Goal: Complete application form

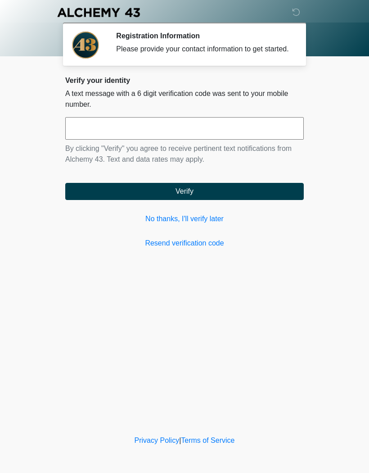
click at [236, 137] on input "text" at bounding box center [184, 128] width 239 height 23
type input "******"
click at [224, 197] on button "Verify" at bounding box center [184, 191] width 239 height 17
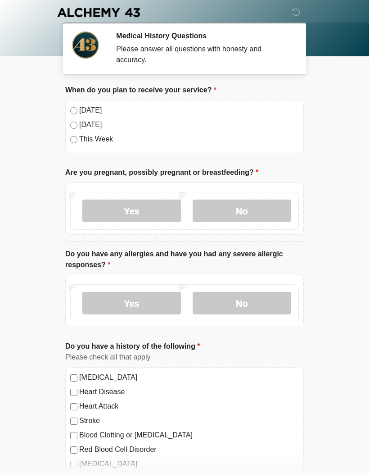
click at [89, 115] on label "[DATE]" at bounding box center [189, 110] width 220 height 11
click at [256, 214] on label "No" at bounding box center [242, 210] width 99 height 23
click at [260, 308] on label "No" at bounding box center [242, 303] width 99 height 23
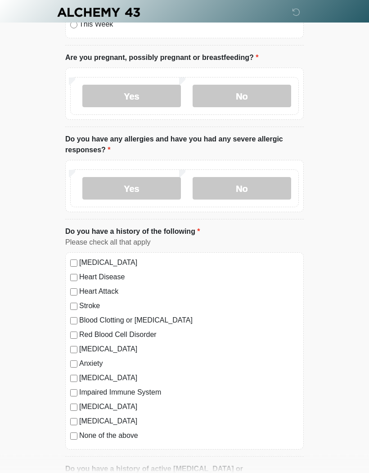
scroll to position [115, 0]
click at [130, 438] on label "None of the above" at bounding box center [189, 435] width 220 height 11
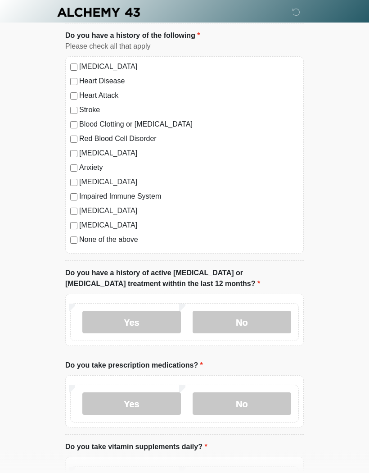
click at [268, 316] on label "No" at bounding box center [242, 322] width 99 height 23
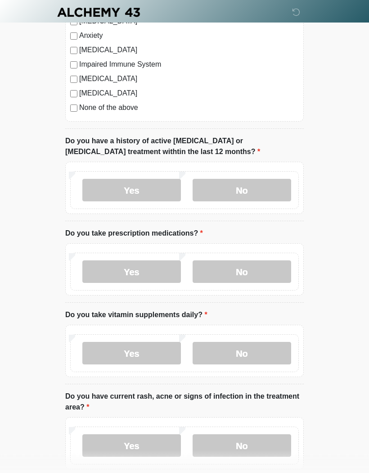
scroll to position [446, 0]
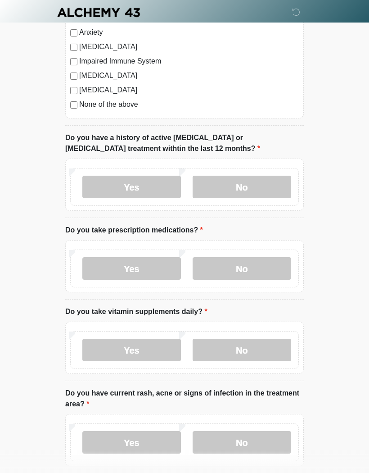
click at [275, 266] on label "No" at bounding box center [242, 268] width 99 height 23
click at [254, 352] on label "No" at bounding box center [242, 350] width 99 height 23
click at [241, 433] on label "No" at bounding box center [242, 442] width 99 height 23
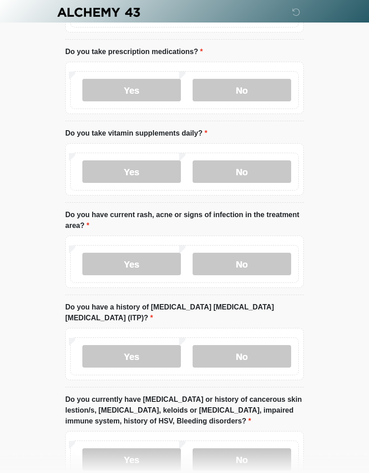
scroll to position [625, 0]
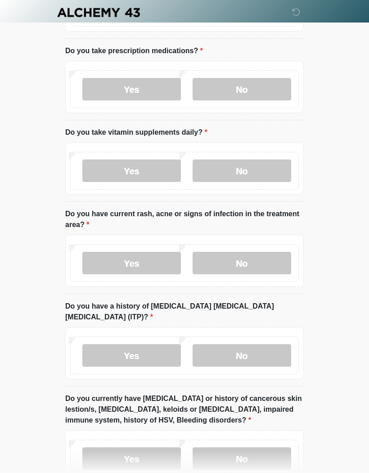
click at [266, 344] on label "No" at bounding box center [242, 355] width 99 height 23
click at [237, 448] on label "No" at bounding box center [242, 458] width 99 height 23
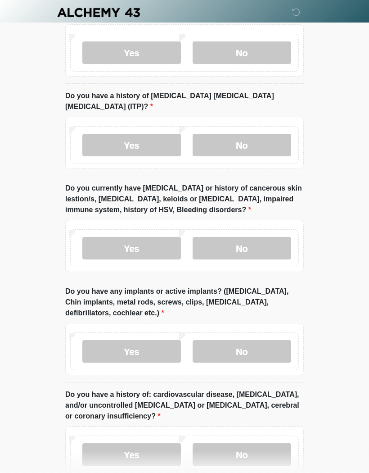
scroll to position [831, 0]
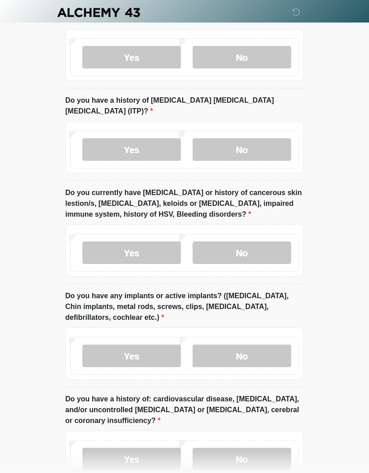
click at [257, 344] on label "No" at bounding box center [242, 355] width 99 height 23
click at [243, 447] on label "No" at bounding box center [242, 458] width 99 height 23
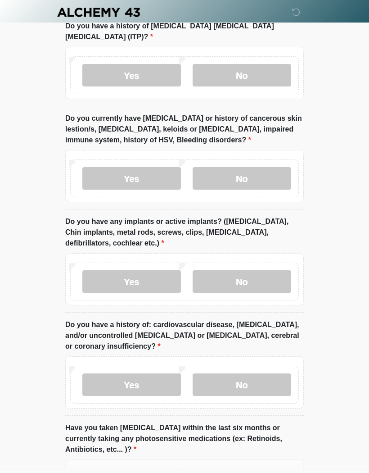
scroll to position [971, 0]
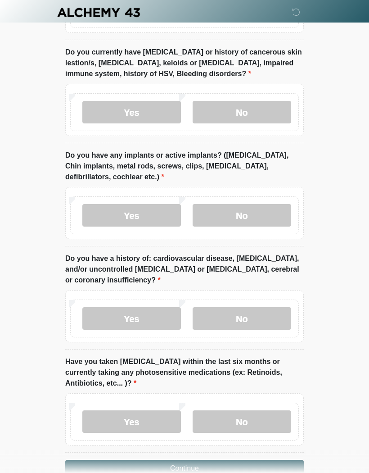
click at [260, 415] on label "No" at bounding box center [242, 421] width 99 height 23
click at [249, 462] on button "Continue" at bounding box center [184, 468] width 239 height 17
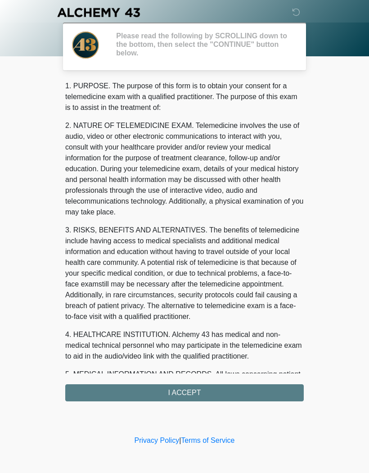
scroll to position [0, 0]
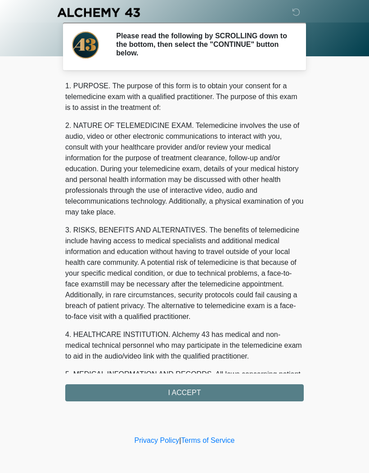
click at [245, 392] on div "1. PURPOSE. The purpose of this form is to obtain your consent for a telemedici…" at bounding box center [184, 241] width 239 height 320
click at [193, 393] on div "1. PURPOSE. The purpose of this form is to obtain your consent for a telemedici…" at bounding box center [184, 241] width 239 height 320
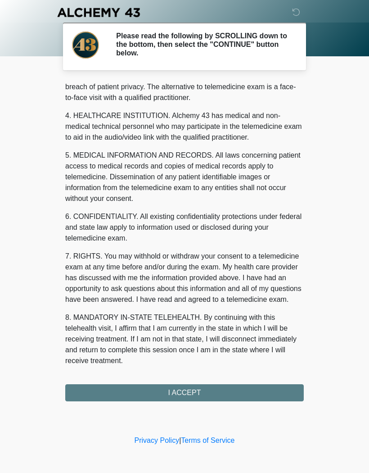
click at [193, 390] on button "I ACCEPT" at bounding box center [184, 392] width 239 height 17
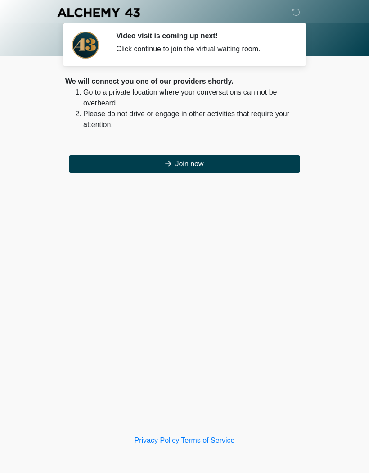
click at [236, 167] on button "Join now" at bounding box center [184, 163] width 231 height 17
